Goal: Task Accomplishment & Management: Manage account settings

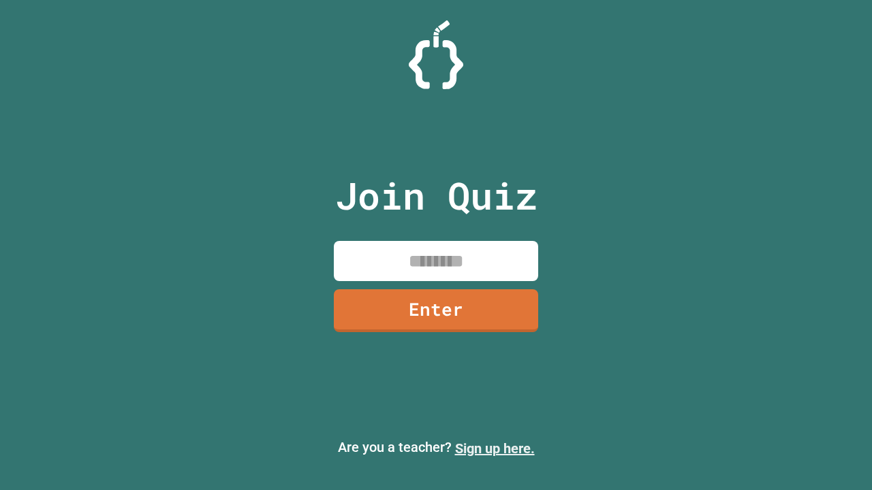
click at [494, 449] on link "Sign up here." at bounding box center [495, 449] width 80 height 16
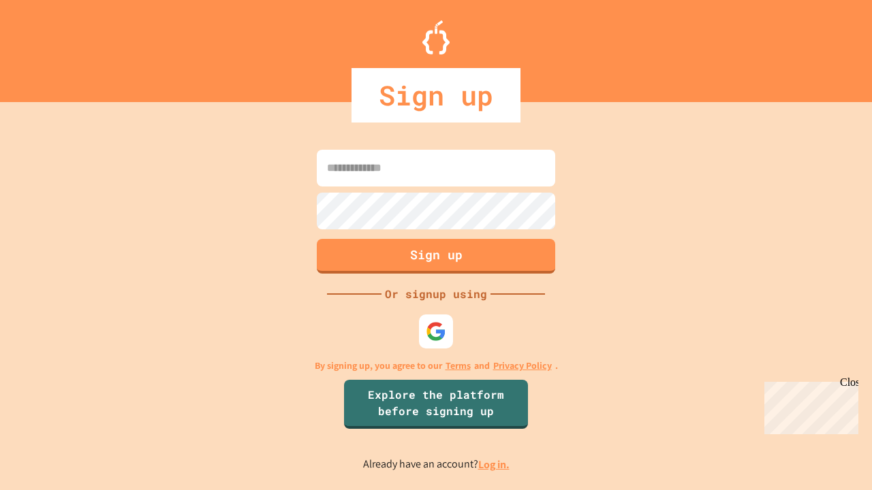
click at [494, 464] on link "Log in." at bounding box center [493, 465] width 31 height 14
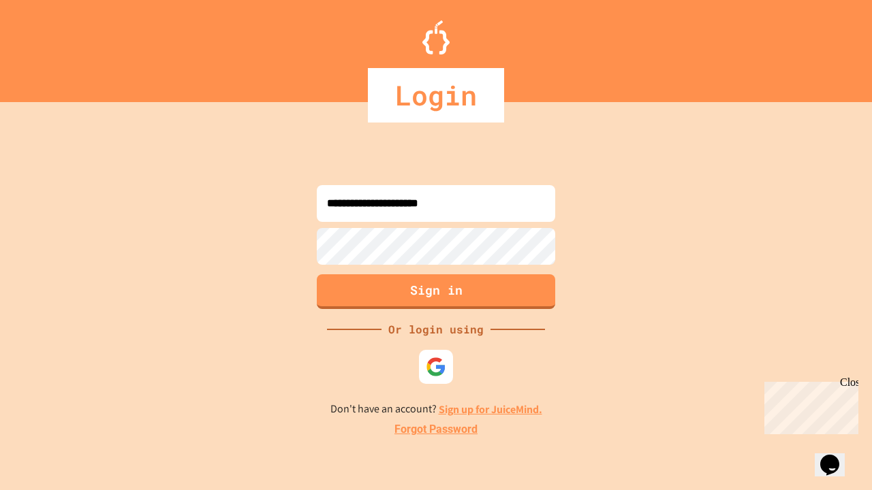
type input "**********"
